Goal: Task Accomplishment & Management: Manage account settings

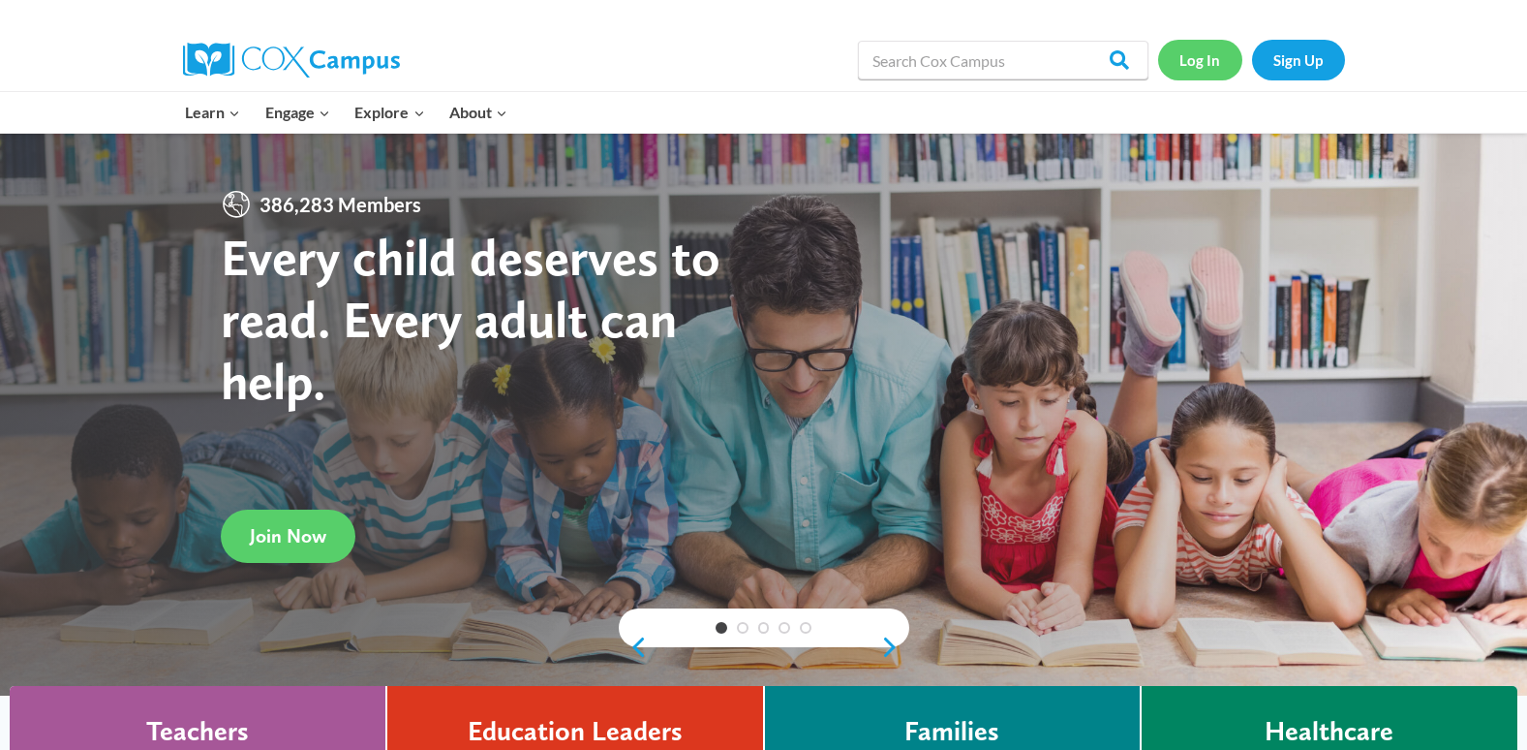
click at [1210, 51] on link "Log In" at bounding box center [1200, 60] width 84 height 40
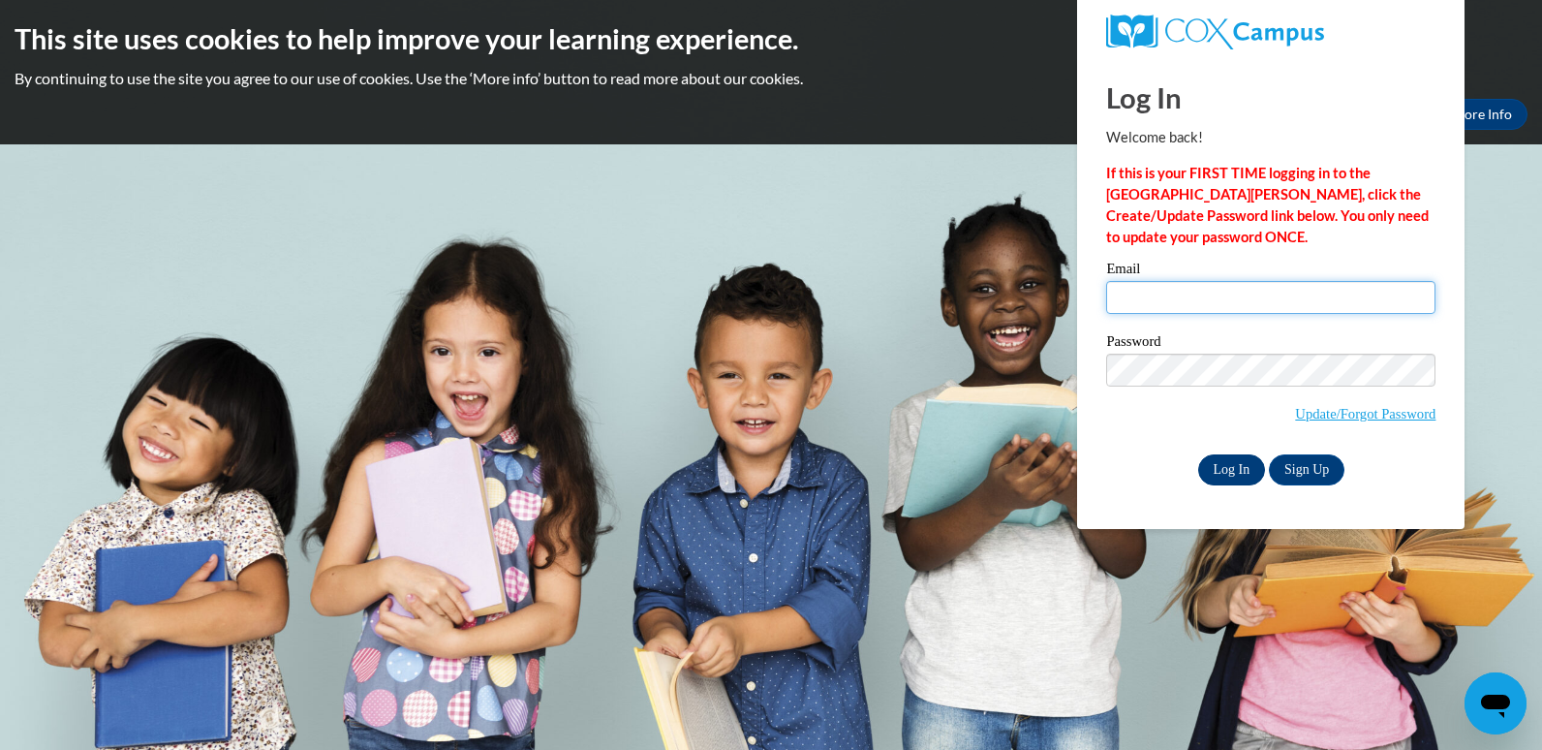
type input "mitchell.keyonda@yahoo.com"
click at [1230, 463] on input "Log In" at bounding box center [1232, 469] width 68 height 31
